Goal: Check status: Check status

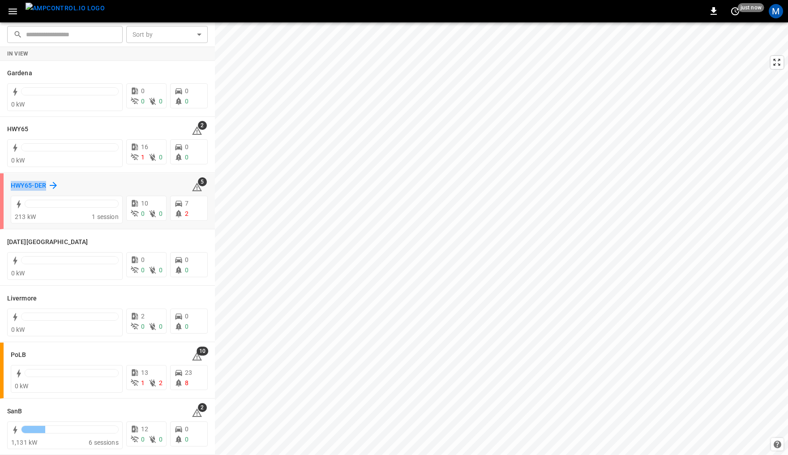
click at [43, 186] on h6 "HWY65-DER" at bounding box center [28, 186] width 35 height 10
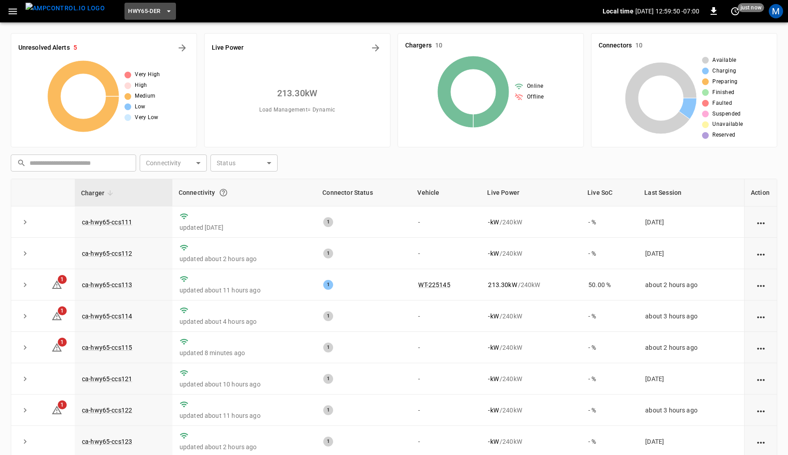
drag, startPoint x: 109, startPoint y: 11, endPoint x: 121, endPoint y: 11, distance: 12.1
click at [124, 11] on button "HWY65-DER" at bounding box center [149, 11] width 51 height 17
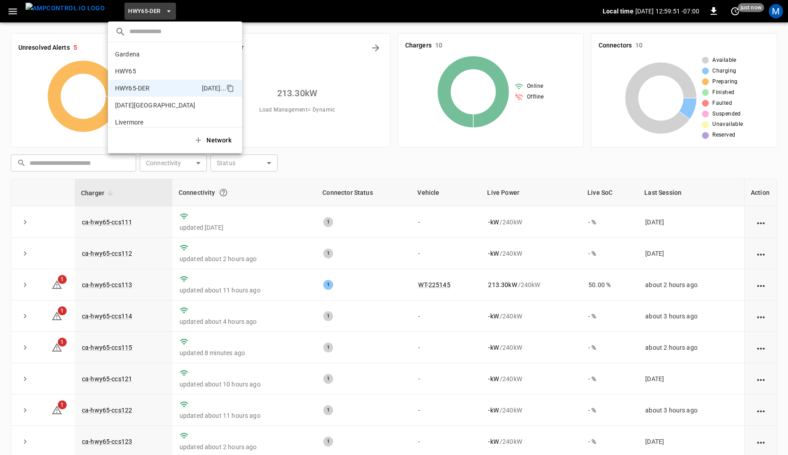
scroll to position [31, 0]
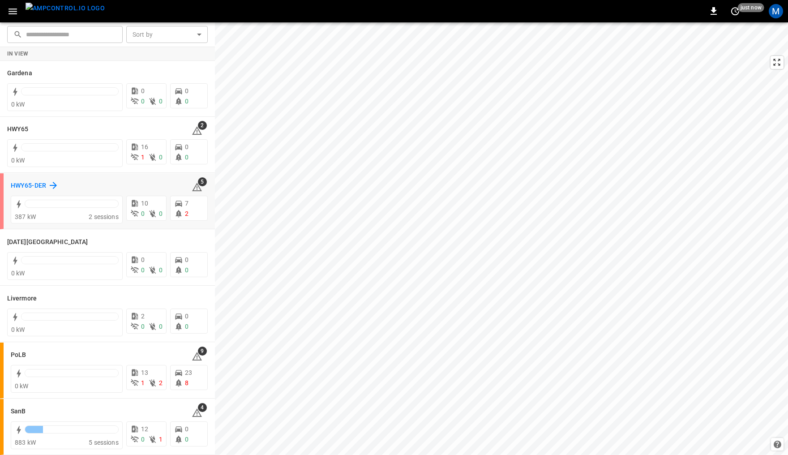
click at [35, 184] on h6 "HWY65-DER" at bounding box center [28, 186] width 35 height 10
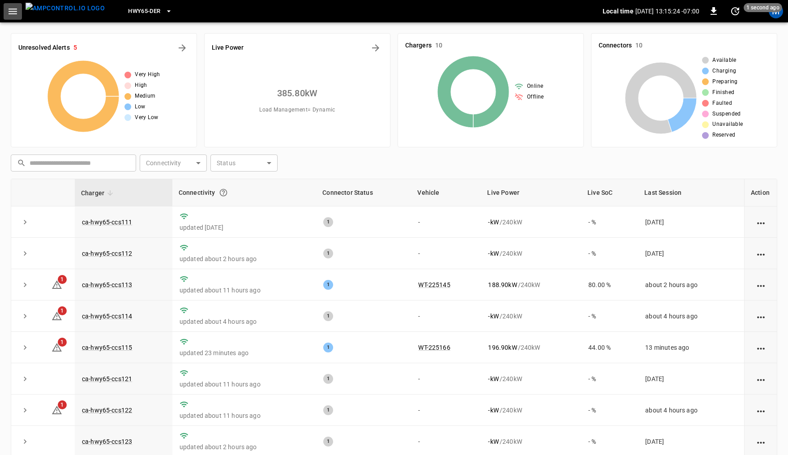
click at [14, 8] on icon "button" at bounding box center [12, 11] width 11 height 11
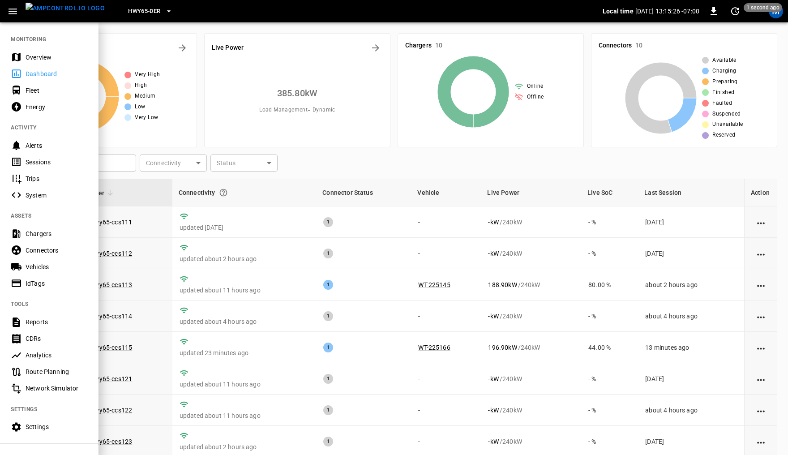
click at [39, 163] on div "Sessions" at bounding box center [57, 162] width 62 height 9
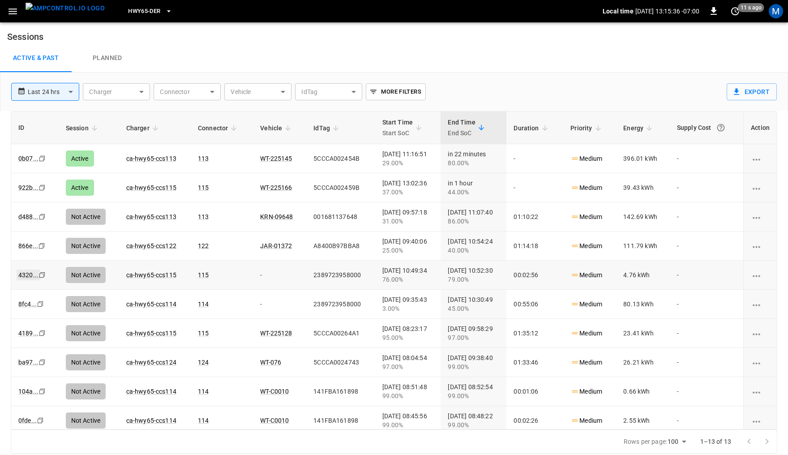
click at [32, 272] on link "4320 ..." at bounding box center [29, 275] width 24 height 11
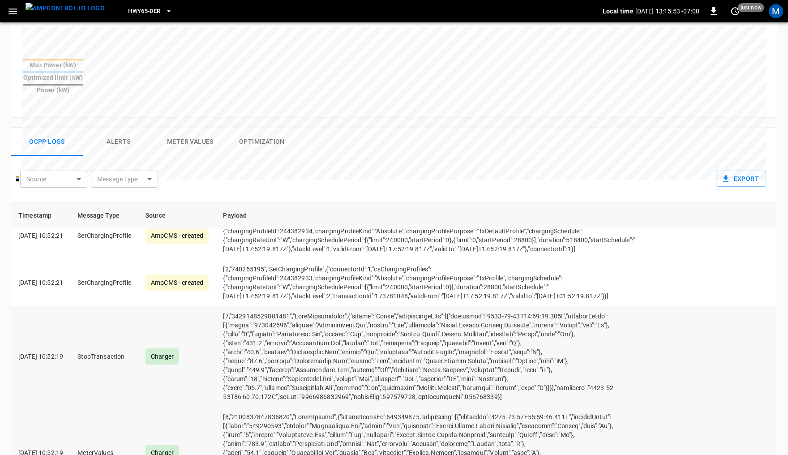
scroll to position [14, 0]
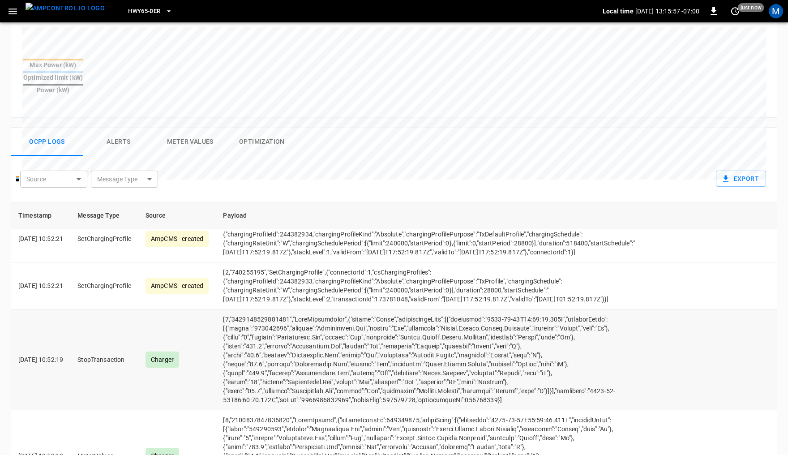
click at [120, 337] on td "StopTransaction" at bounding box center [104, 359] width 68 height 101
click at [120, 311] on td "StopTransaction" at bounding box center [104, 359] width 68 height 101
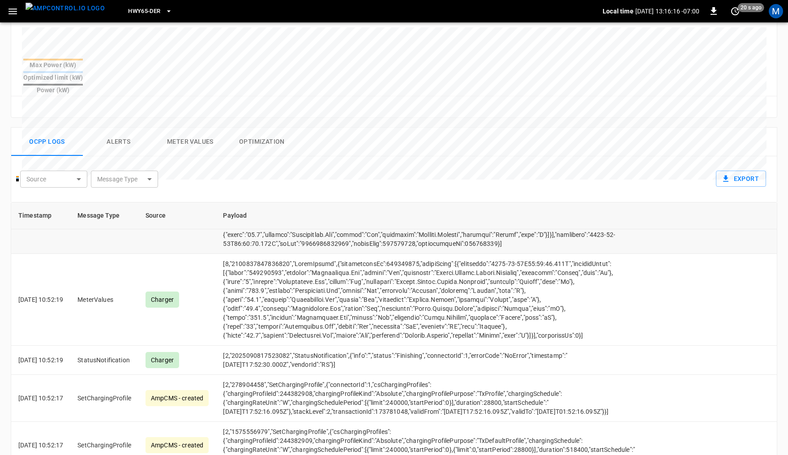
scroll to position [0, 0]
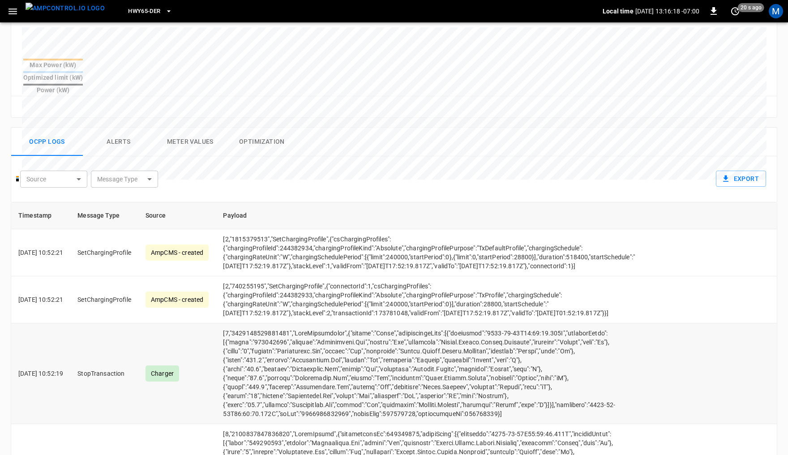
click at [113, 351] on td "StopTransaction" at bounding box center [104, 373] width 68 height 101
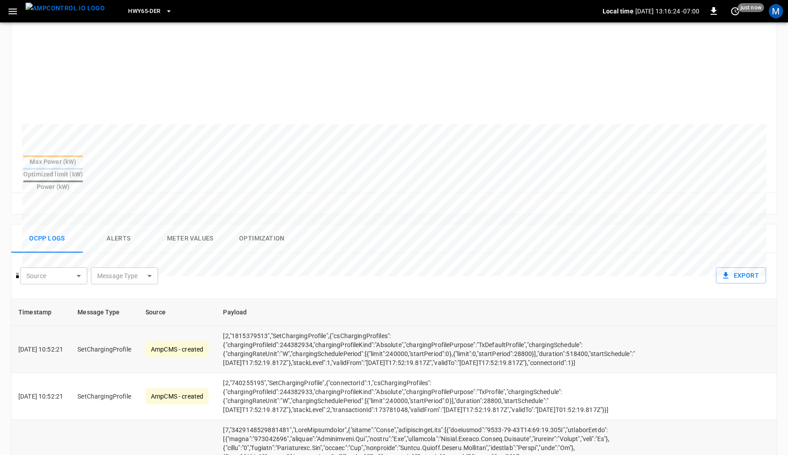
scroll to position [179, 0]
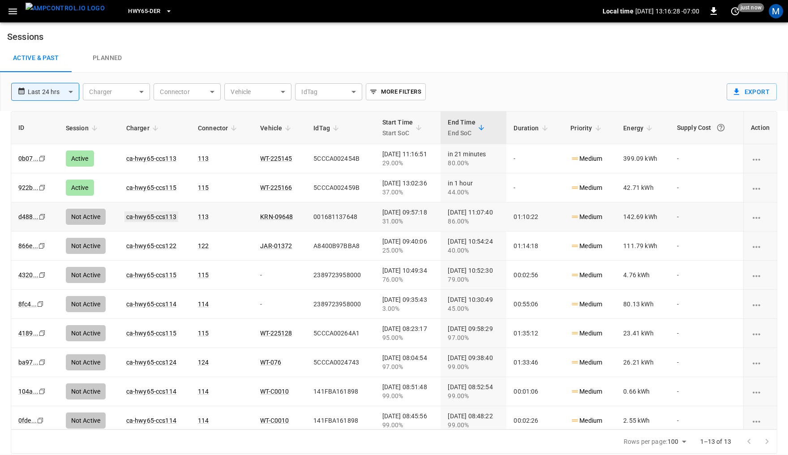
click at [153, 214] on link "ca-hwy65-ccs113" at bounding box center [151, 216] width 54 height 11
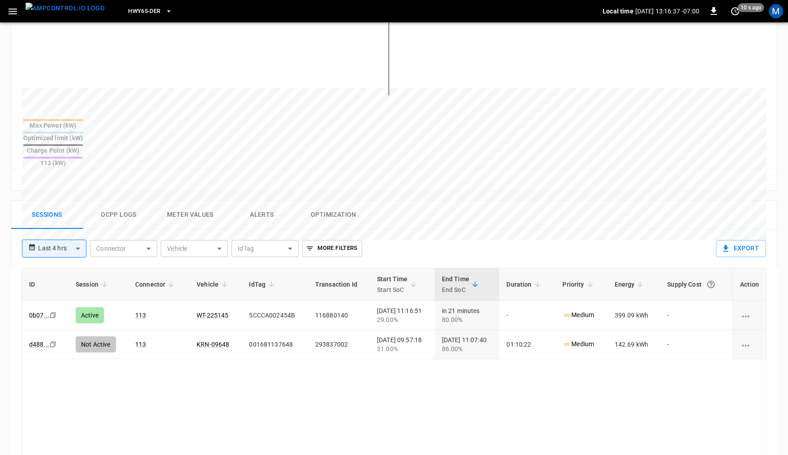
scroll to position [294, 0]
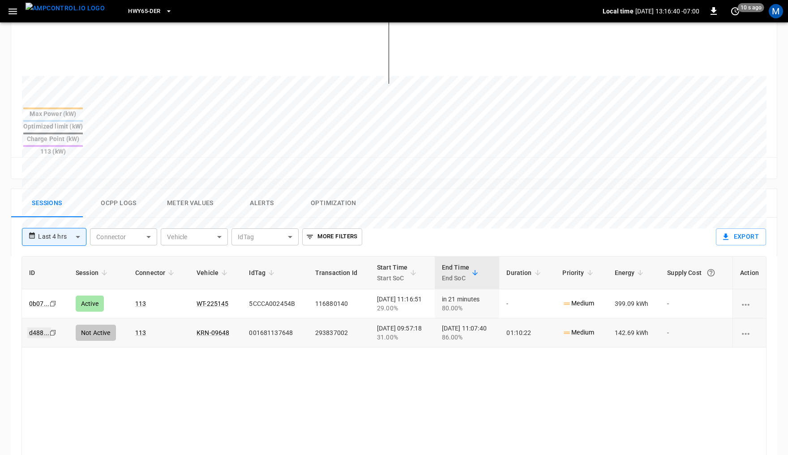
click at [36, 327] on link "d488 ..." at bounding box center [39, 332] width 24 height 11
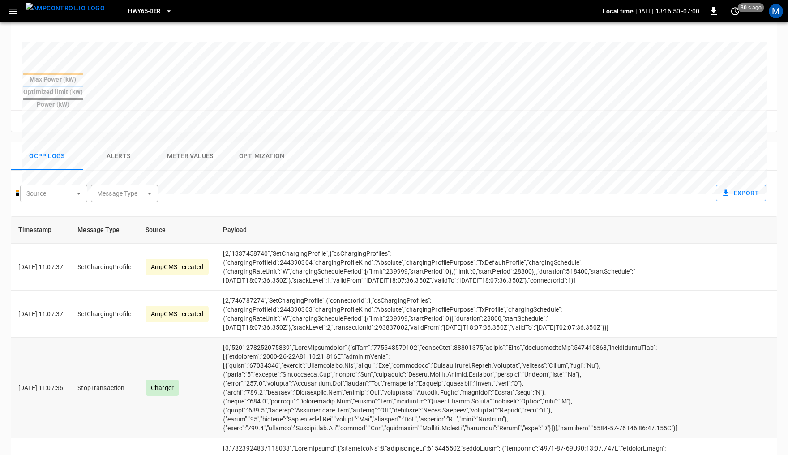
scroll to position [343, 0]
